Goal: Navigation & Orientation: Find specific page/section

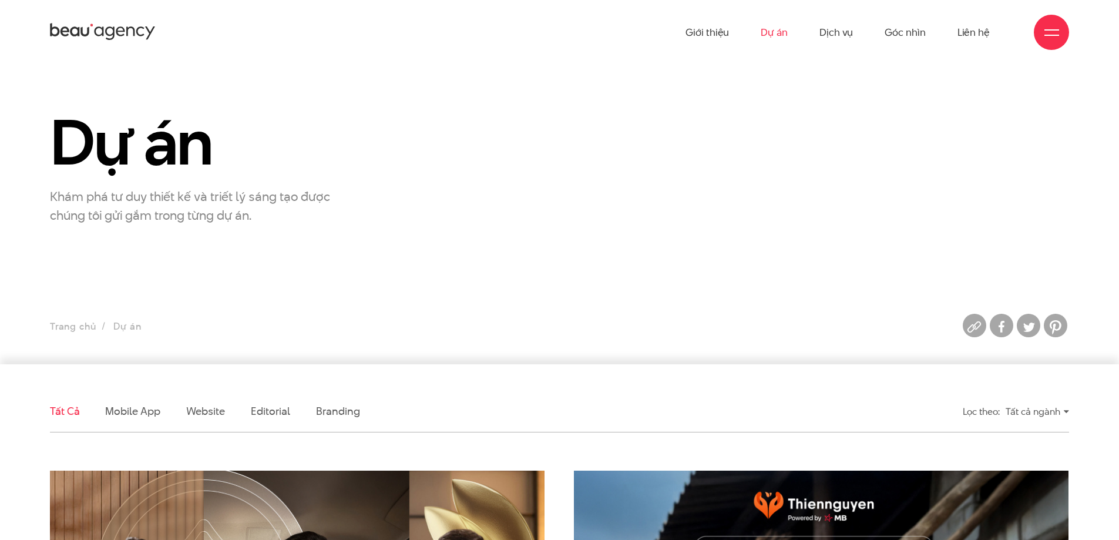
click at [124, 36] on icon at bounding box center [103, 32] width 106 height 21
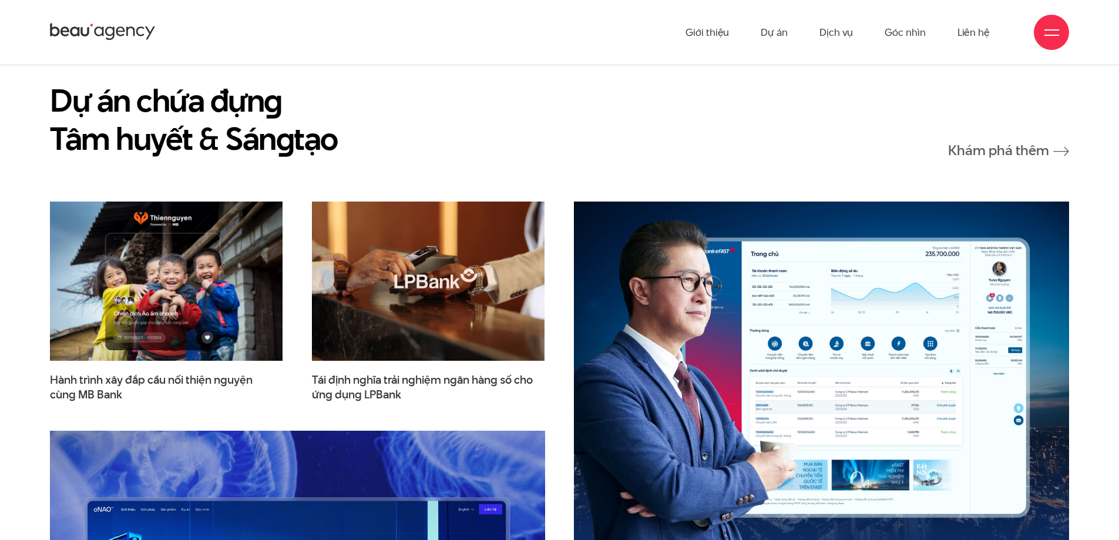
scroll to position [1527, 0]
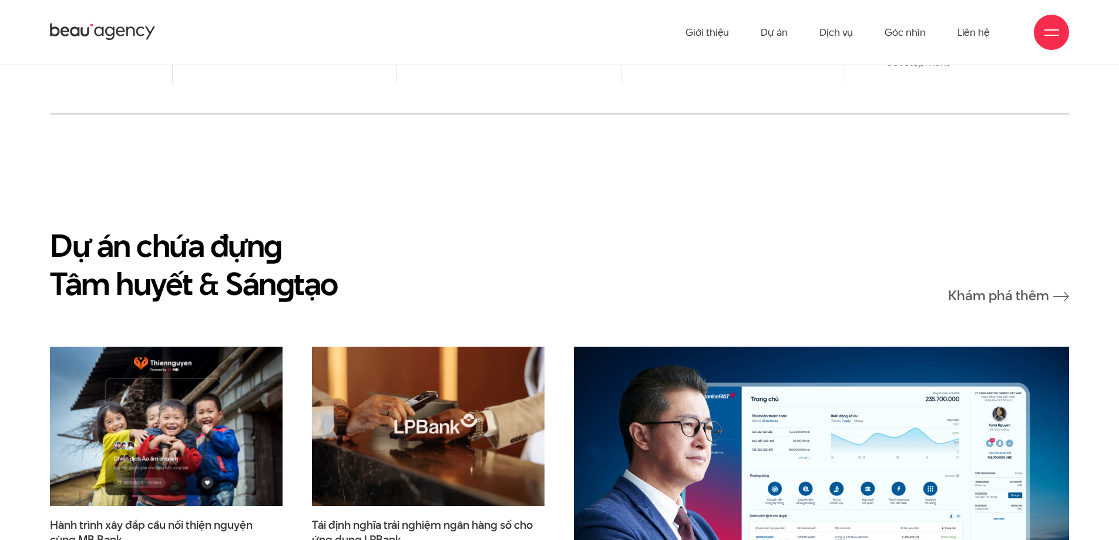
click at [179, 226] on h2 "Dự án chứa đựn g Tâm huyết & Sán g tạo" at bounding box center [194, 264] width 288 height 76
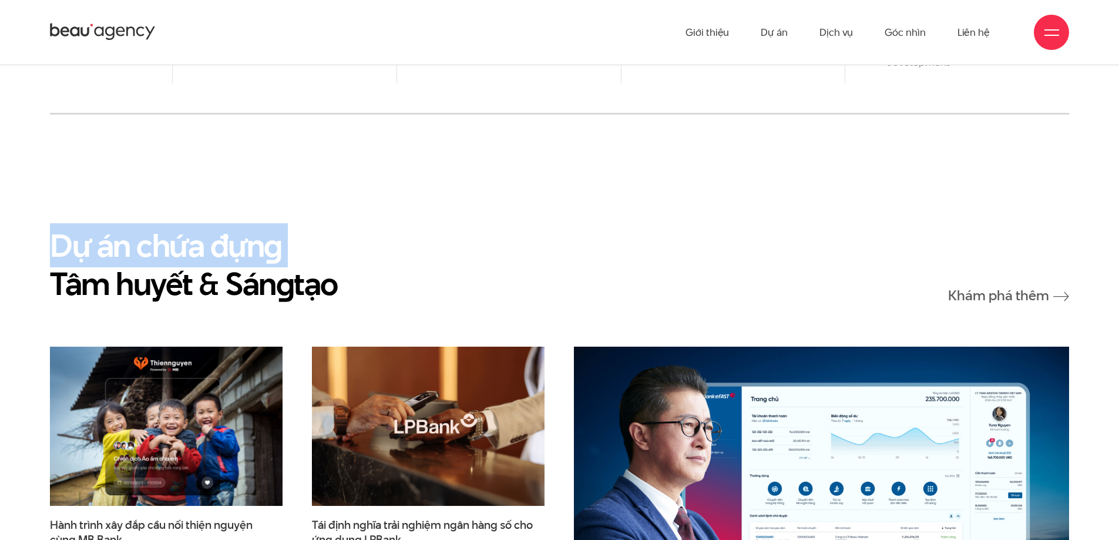
click at [179, 226] on h2 "Dự án chứa đựn g Tâm huyết & Sán g tạo" at bounding box center [194, 264] width 288 height 76
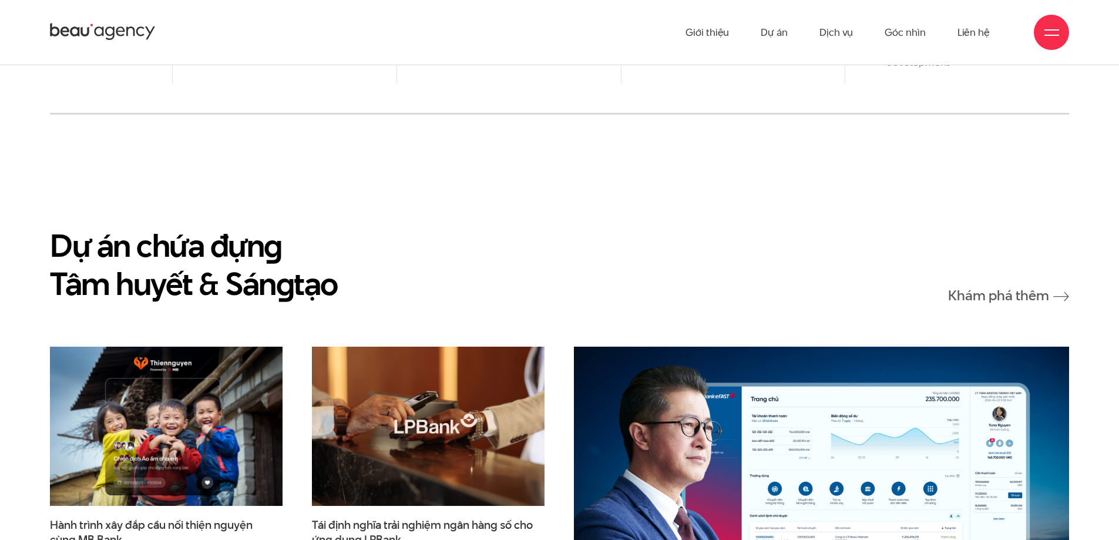
click at [335, 245] on h2 "Dự án chứa đựn g Tâm huyết & Sán g tạo" at bounding box center [194, 264] width 288 height 76
drag, startPoint x: 360, startPoint y: 238, endPoint x: 51, endPoint y: 192, distance: 312.3
click at [51, 226] on div "Dự án chứa đựn g Tâm huyết & Sán g tạo Khám phá thêm" at bounding box center [559, 264] width 1019 height 76
copy h2 "Dự án chứa đựn g Tâm huyết & Sán g tạo"
